Goal: Task Accomplishment & Management: Manage account settings

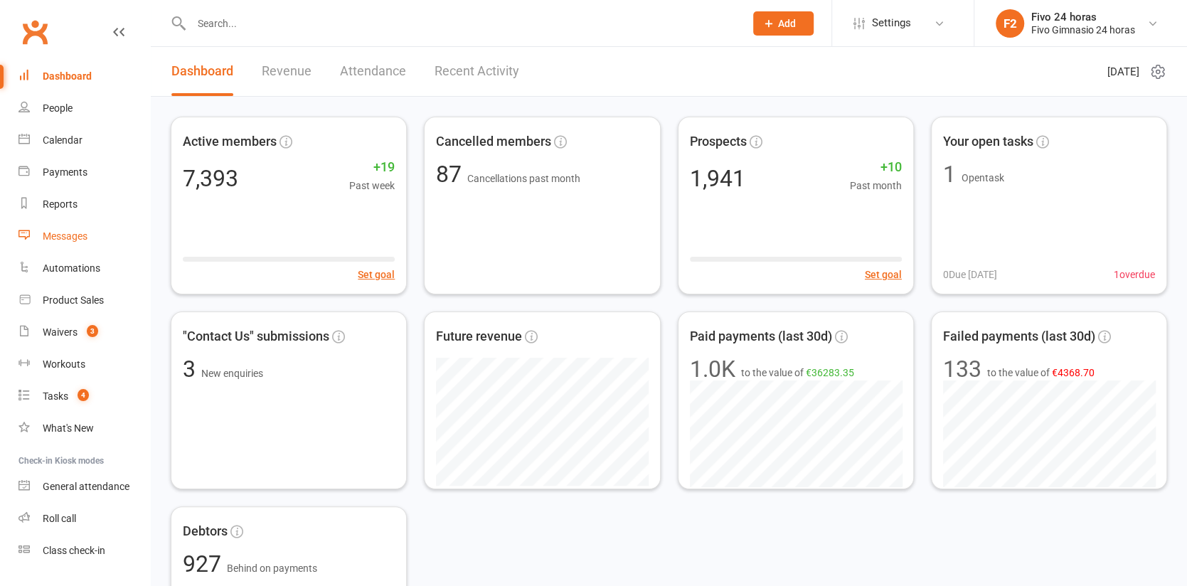
click at [79, 239] on div "Messages" at bounding box center [65, 235] width 45 height 11
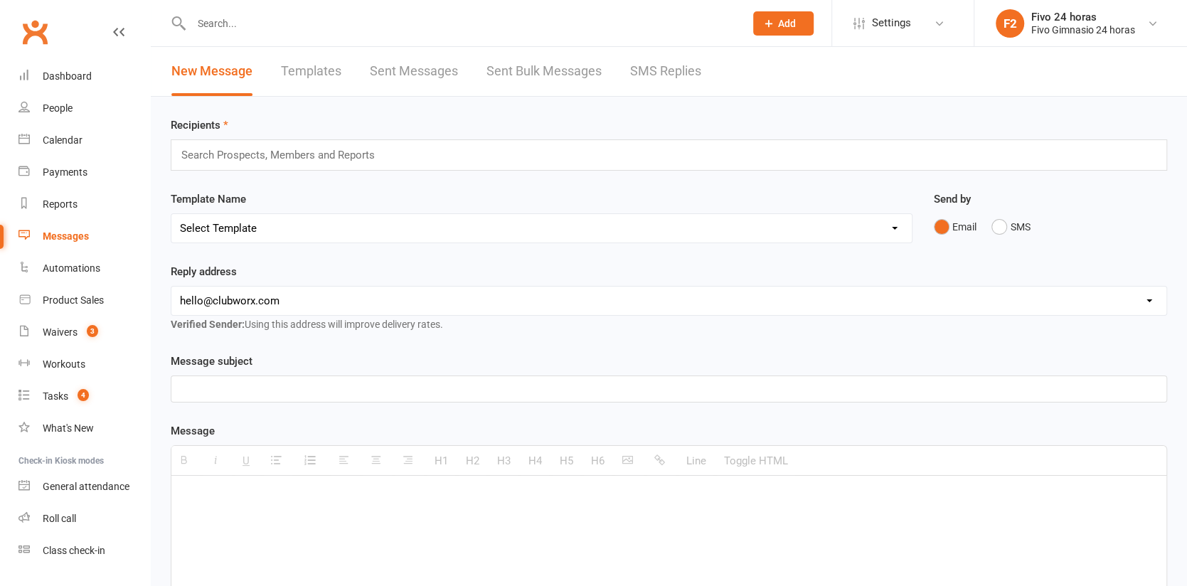
click at [527, 73] on link "Sent Bulk Messages" at bounding box center [544, 71] width 115 height 49
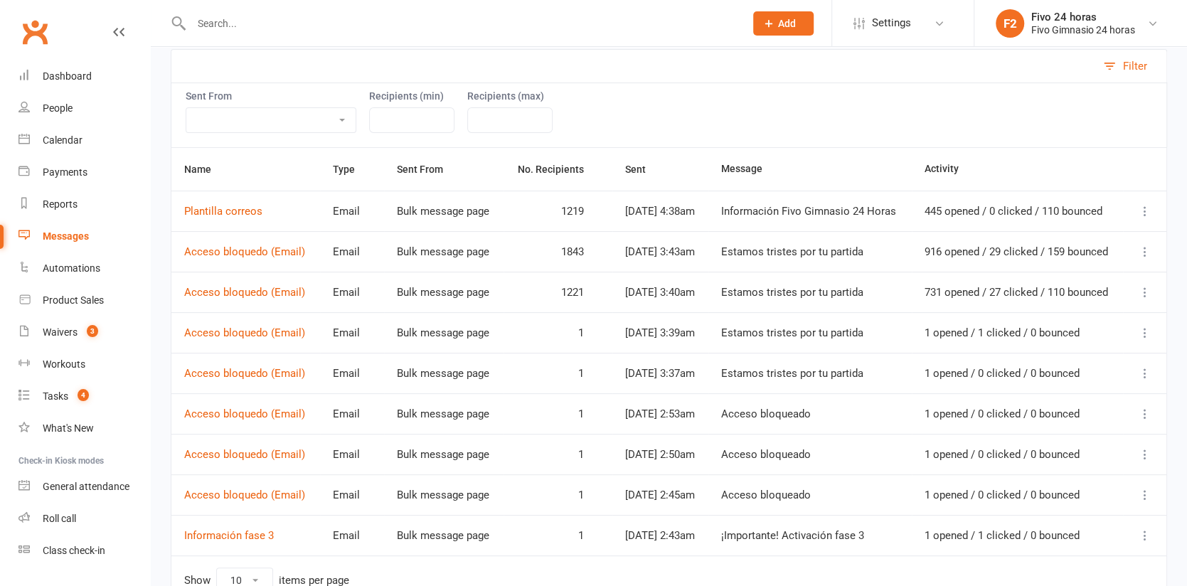
scroll to position [174, 0]
click at [241, 251] on link "Acceso bloquedo (Email)" at bounding box center [244, 250] width 121 height 13
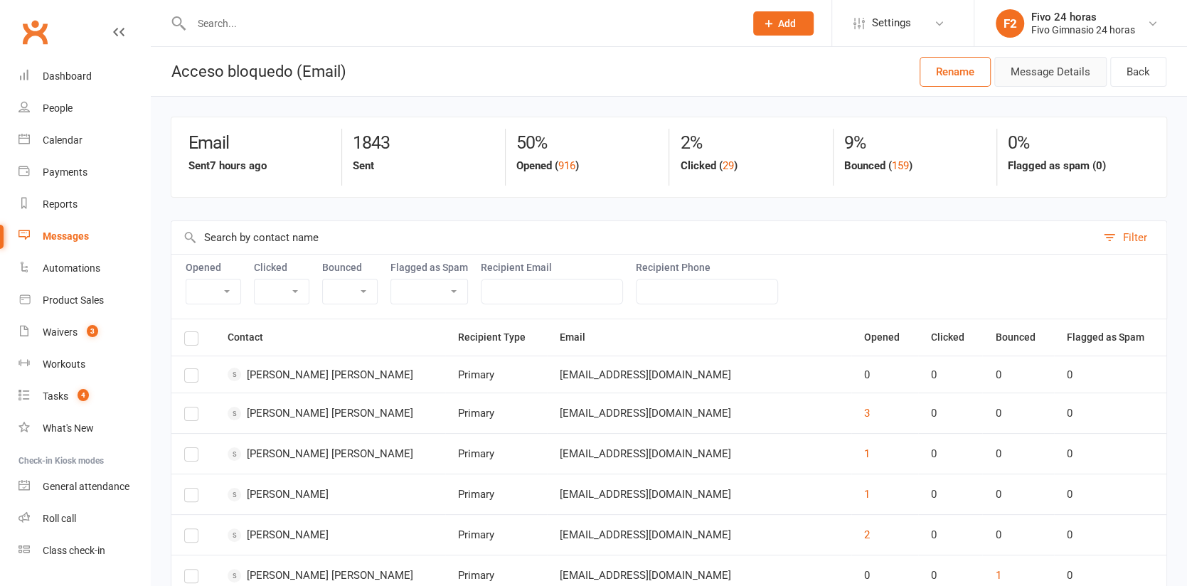
click at [1057, 75] on button "Message Details" at bounding box center [1050, 72] width 112 height 30
click at [78, 236] on div "Messages" at bounding box center [66, 235] width 46 height 11
click at [899, 25] on span "Settings" at bounding box center [891, 23] width 39 height 32
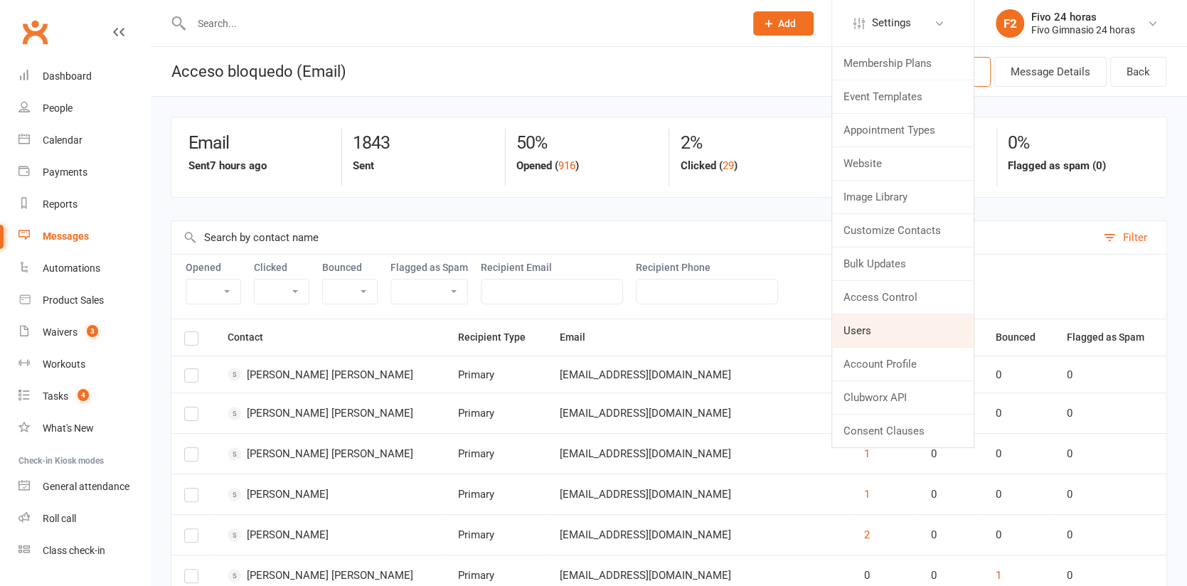
click at [896, 326] on link "Users" at bounding box center [903, 330] width 142 height 33
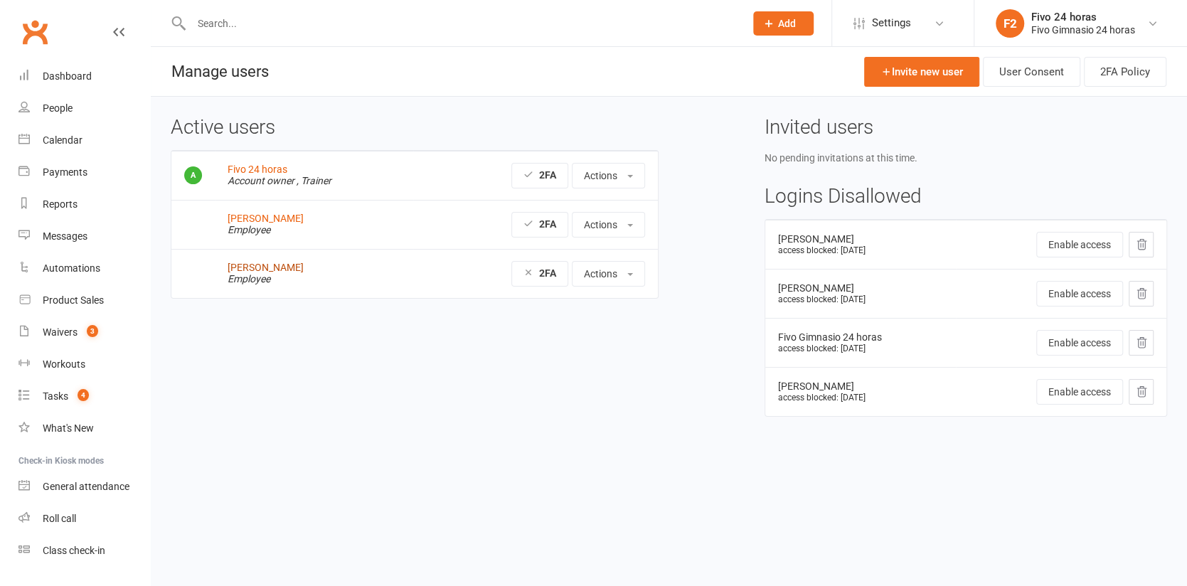
click at [262, 265] on link "Cristina Cabrera" at bounding box center [266, 267] width 76 height 11
click at [259, 212] on td "Claudio Santos Employee" at bounding box center [314, 224] width 198 height 49
click at [261, 217] on link "Claudio Santos" at bounding box center [266, 218] width 76 height 11
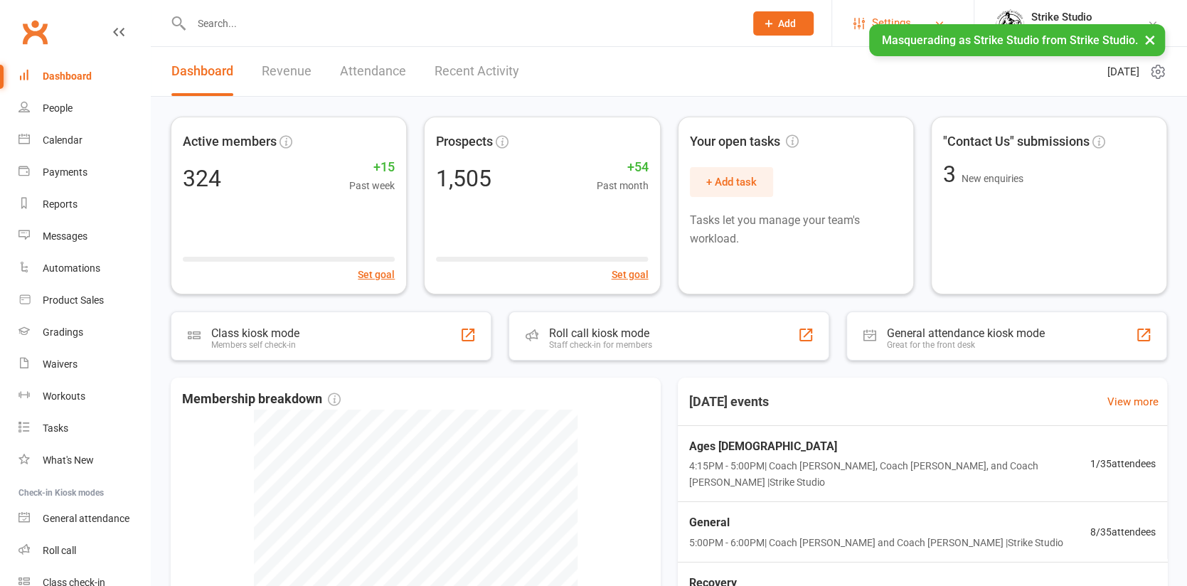
click at [864, 15] on link "Settings" at bounding box center [903, 23] width 99 height 32
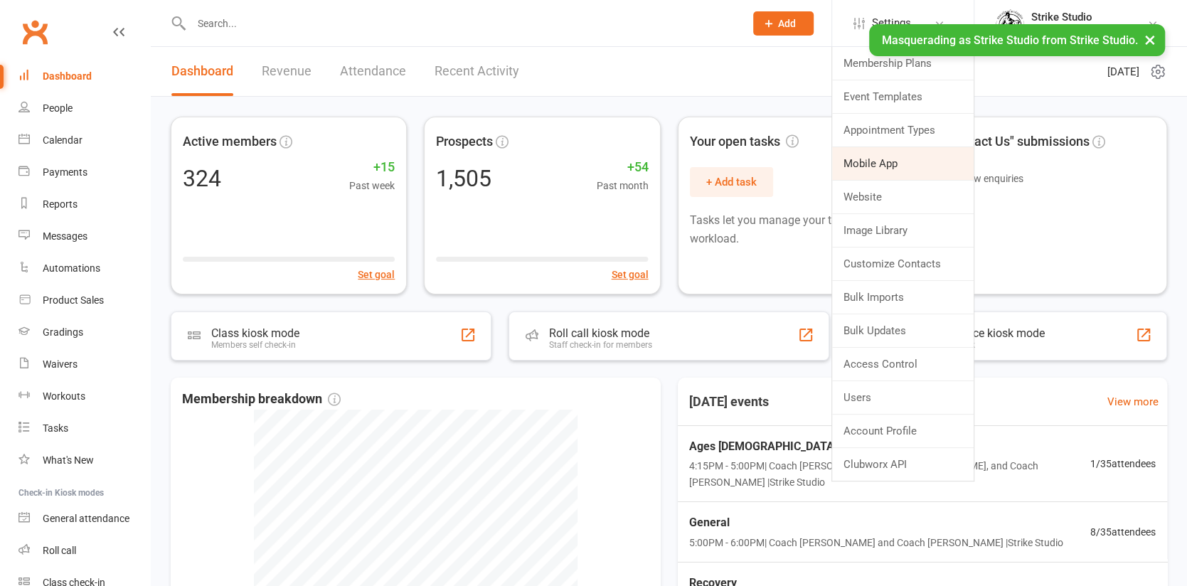
click at [890, 166] on link "Mobile App" at bounding box center [903, 163] width 142 height 33
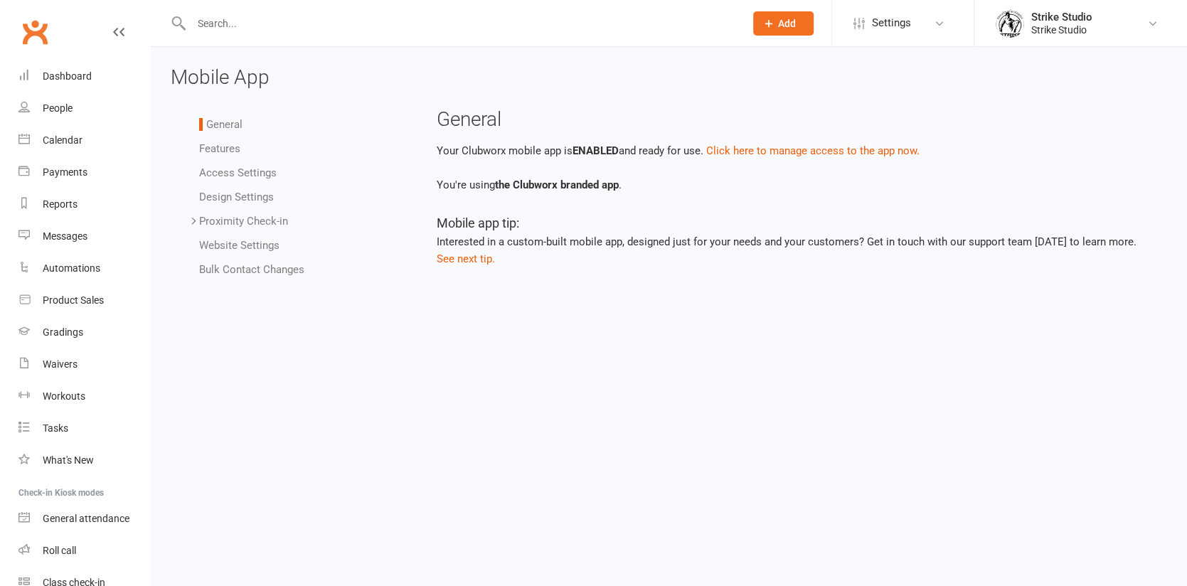
click at [245, 170] on link "Access Settings" at bounding box center [238, 172] width 78 height 13
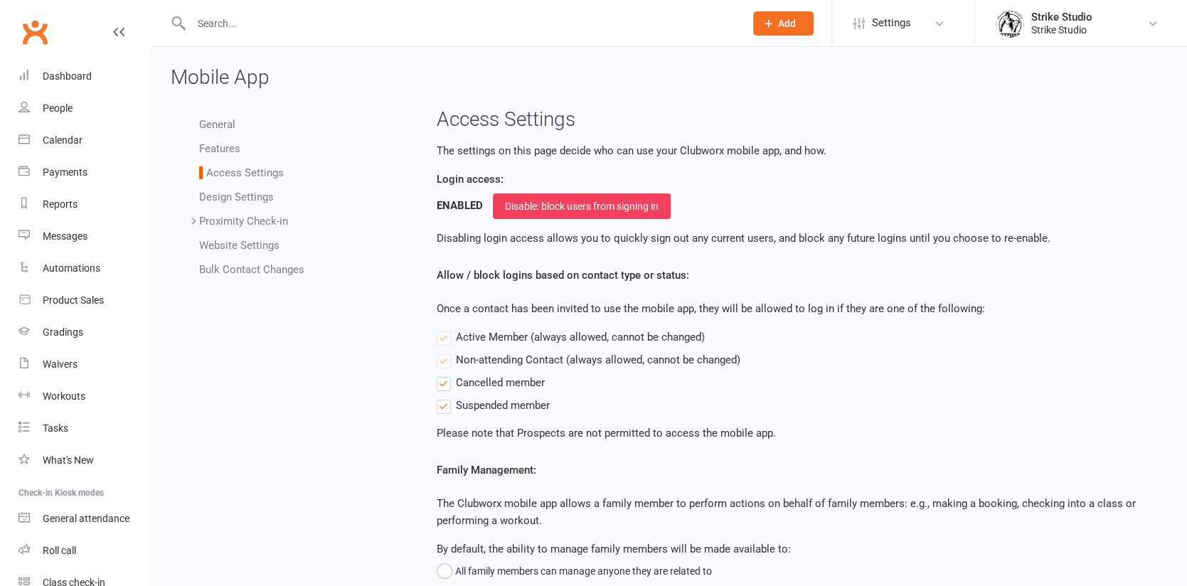
click at [223, 148] on link "Features" at bounding box center [219, 148] width 41 height 13
